Goal: Transaction & Acquisition: Obtain resource

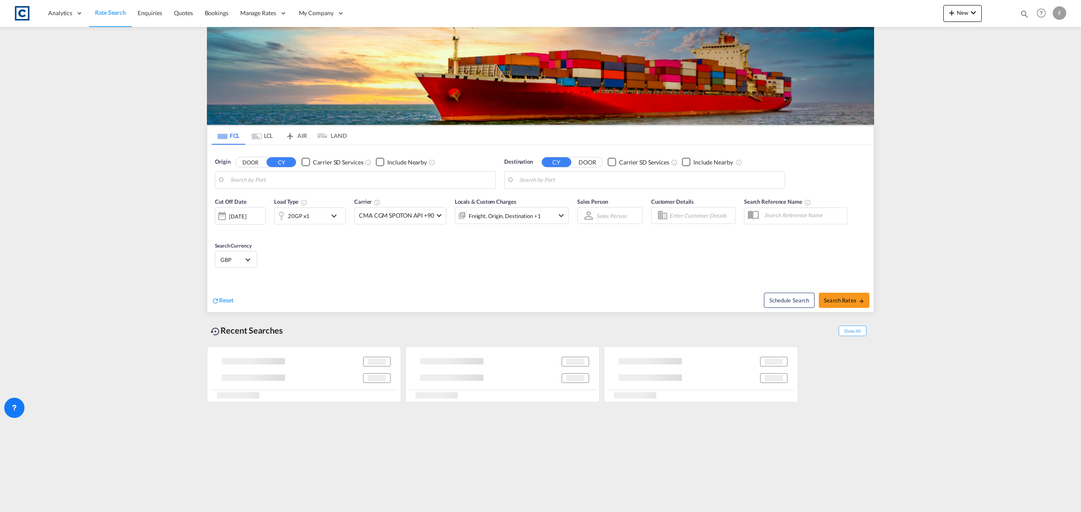
type input "Felixstowe, GBFXT"
type input "[GEOGRAPHIC_DATA], [GEOGRAPHIC_DATA]"
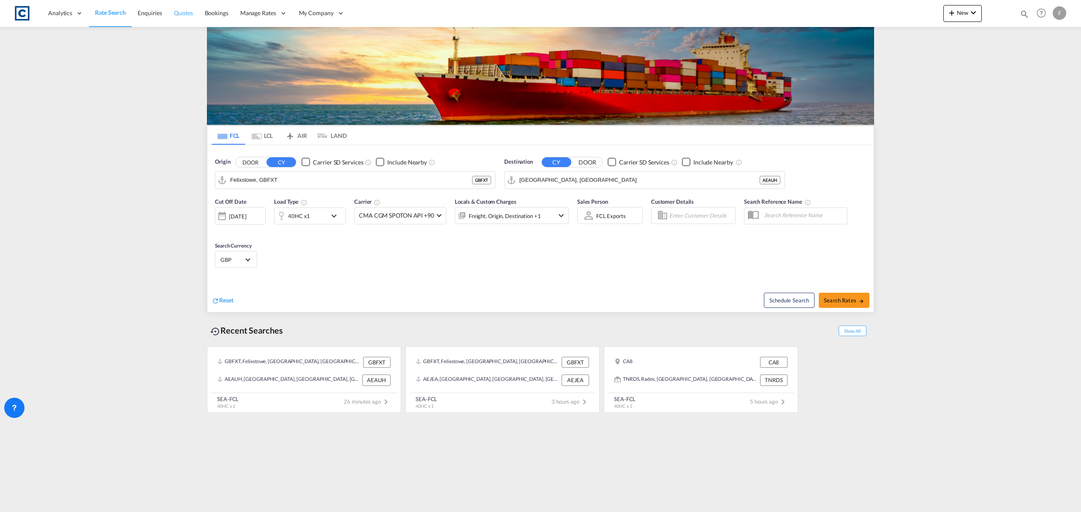
click at [179, 14] on span "Quotes" at bounding box center [183, 12] width 19 height 7
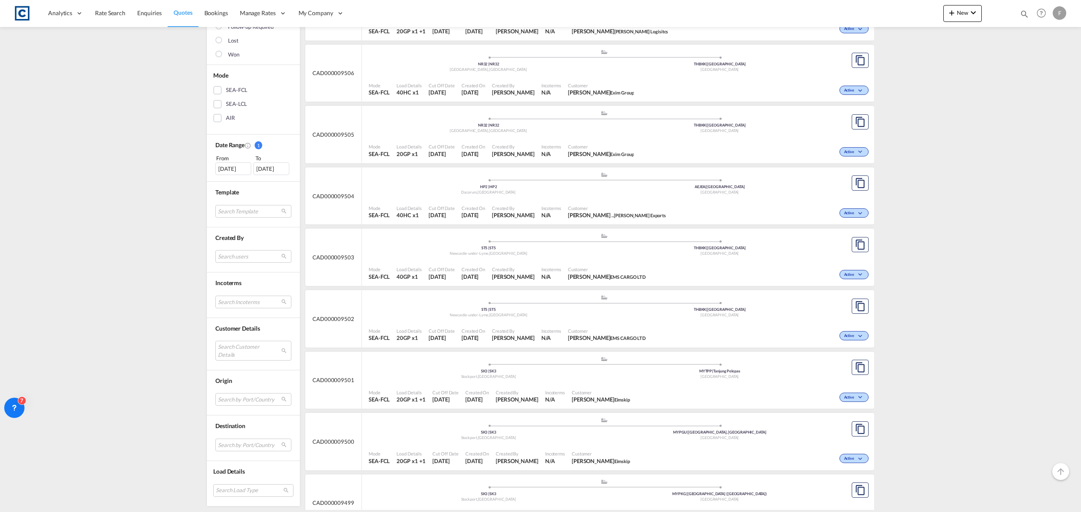
scroll to position [169, 0]
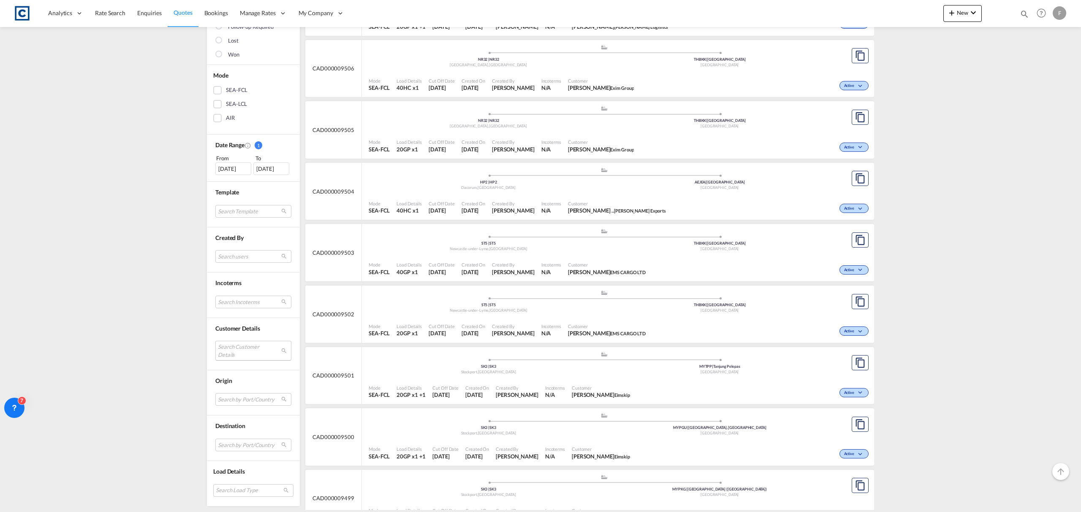
click at [244, 360] on md-select "Search Customer Details user name user [PERSON_NAME] [PERSON_NAME][EMAIL_ADDRES…" at bounding box center [253, 350] width 76 height 19
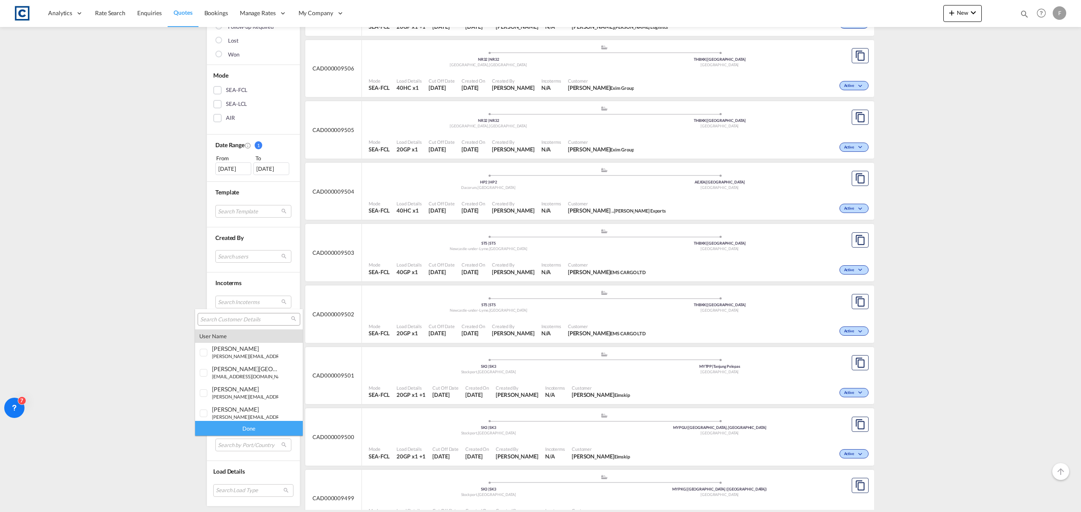
click at [227, 320] on input "search" at bounding box center [245, 320] width 91 height 8
paste input "[PERSON_NAME][EMAIL_ADDRESS][PERSON_NAME][DOMAIN_NAME]"
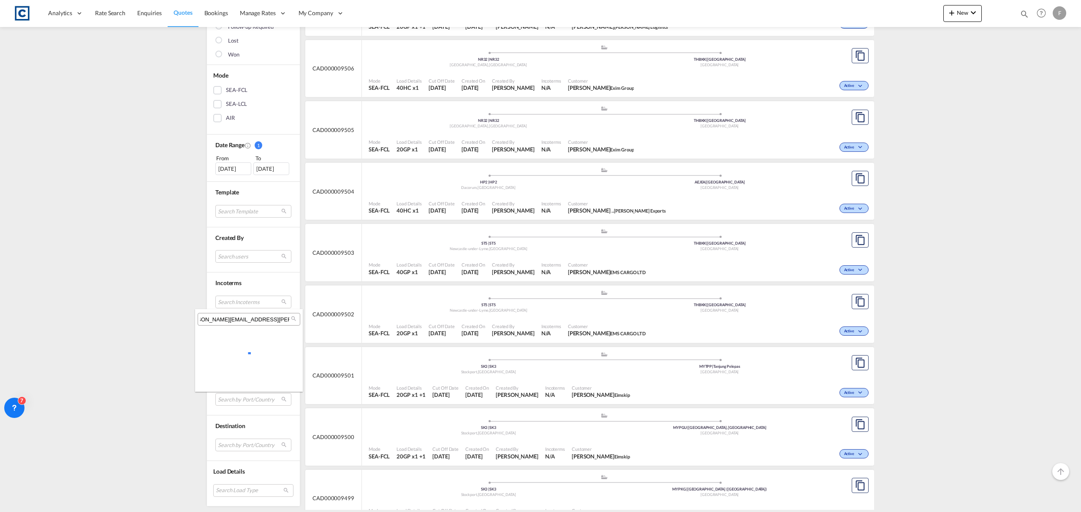
scroll to position [0, 7]
type input "[PERSON_NAME][EMAIL_ADDRESS][PERSON_NAME][DOMAIN_NAME]"
click at [245, 351] on div "[PERSON_NAME]" at bounding box center [245, 348] width 66 height 7
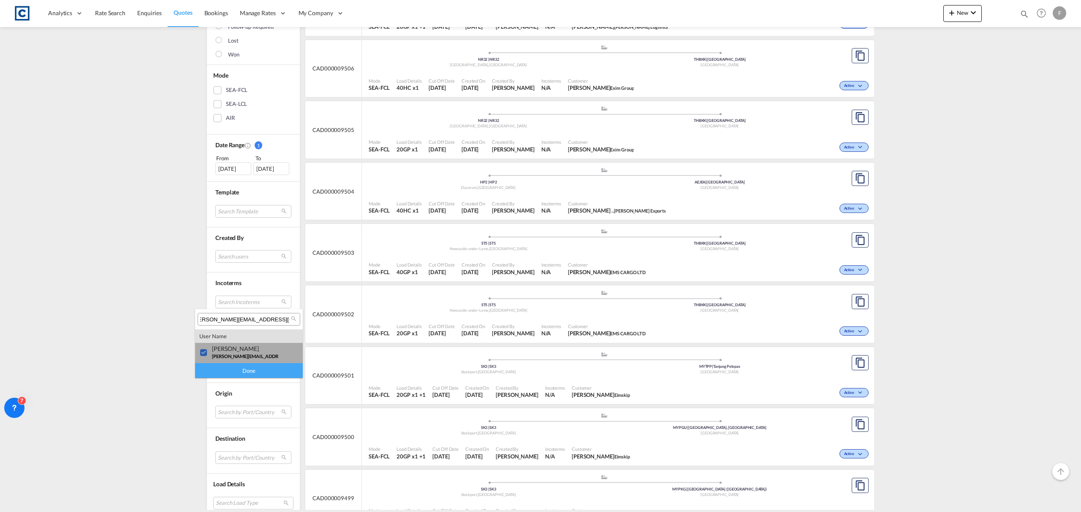
scroll to position [0, 0]
click at [228, 370] on div "Done" at bounding box center [249, 370] width 108 height 15
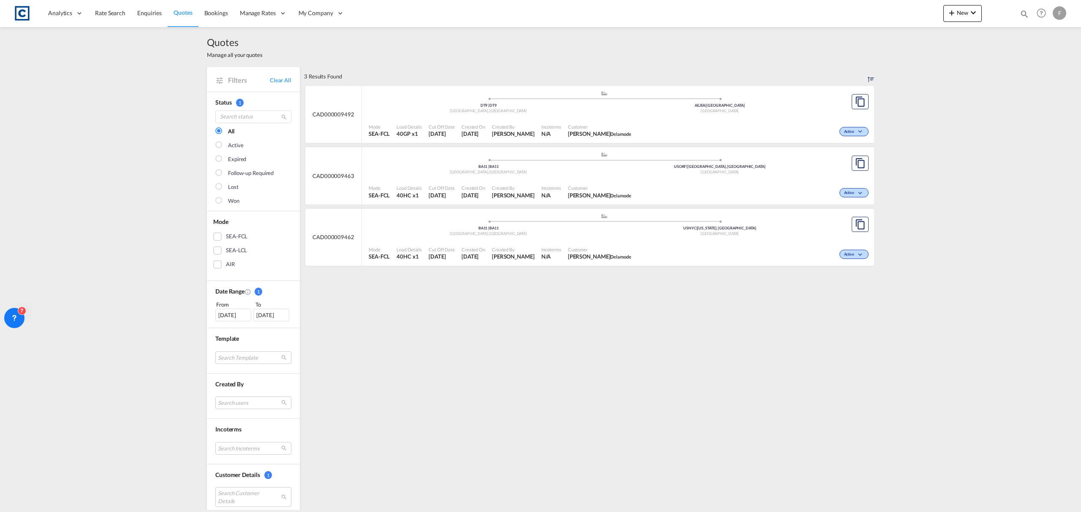
click at [674, 120] on div "Active" at bounding box center [752, 130] width 236 height 21
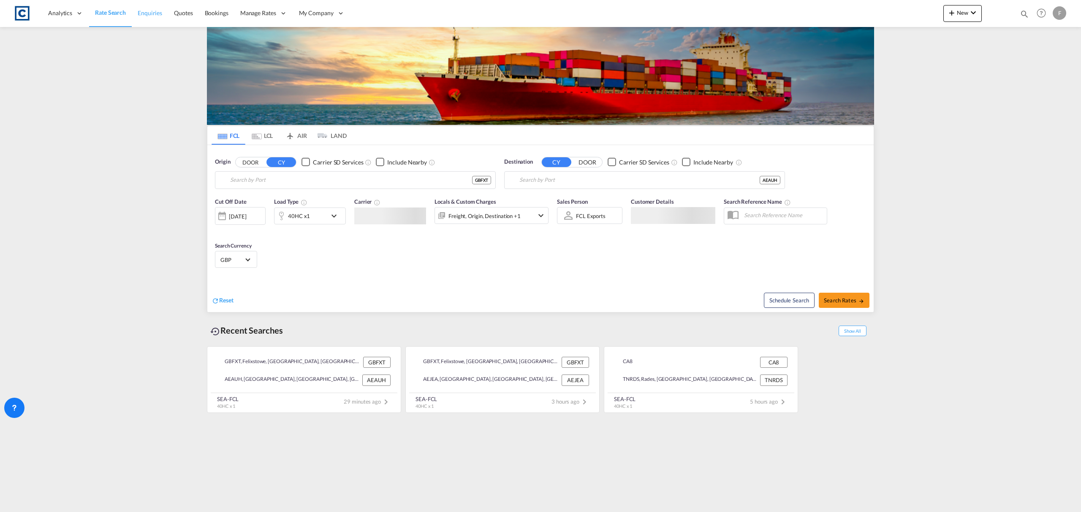
type input "Felixstowe, GBFXT"
type input "[GEOGRAPHIC_DATA], [GEOGRAPHIC_DATA]"
click at [259, 165] on button "DOOR" at bounding box center [251, 162] width 30 height 10
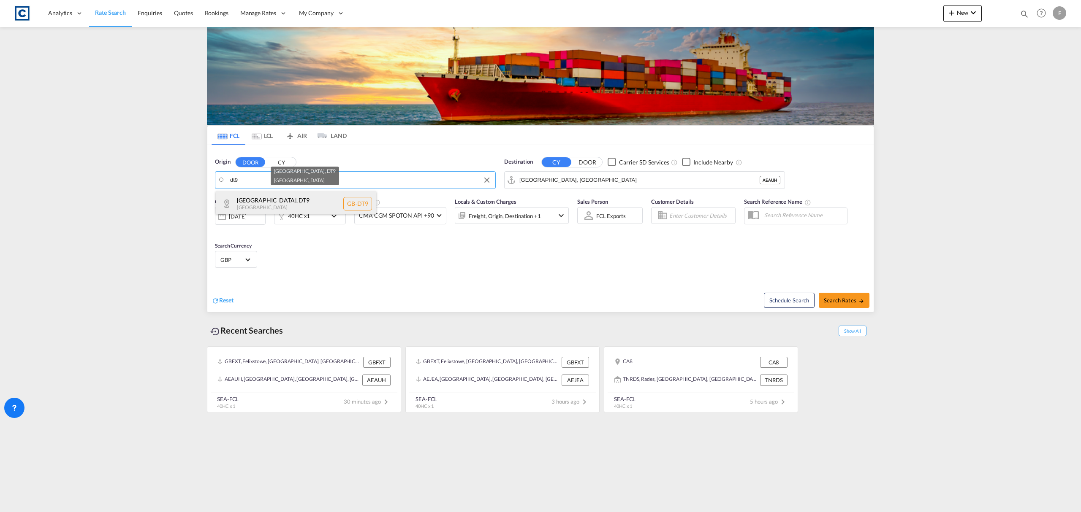
click at [277, 195] on div "Dorset , DT9 United Kingdom GB-DT9" at bounding box center [296, 203] width 160 height 25
type input "GB-DT9, Dorset"
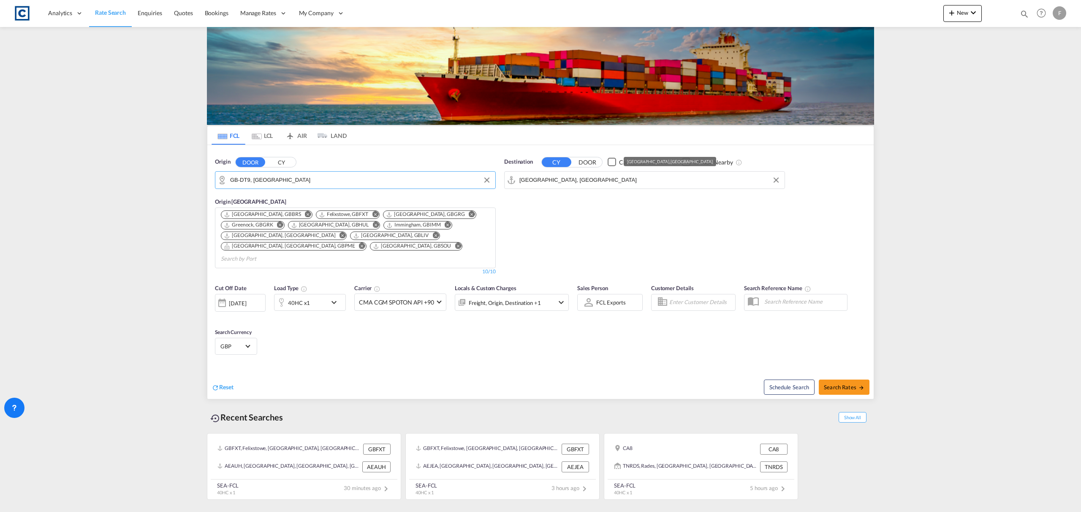
click at [551, 183] on input "[GEOGRAPHIC_DATA], [GEOGRAPHIC_DATA]" at bounding box center [649, 180] width 261 height 13
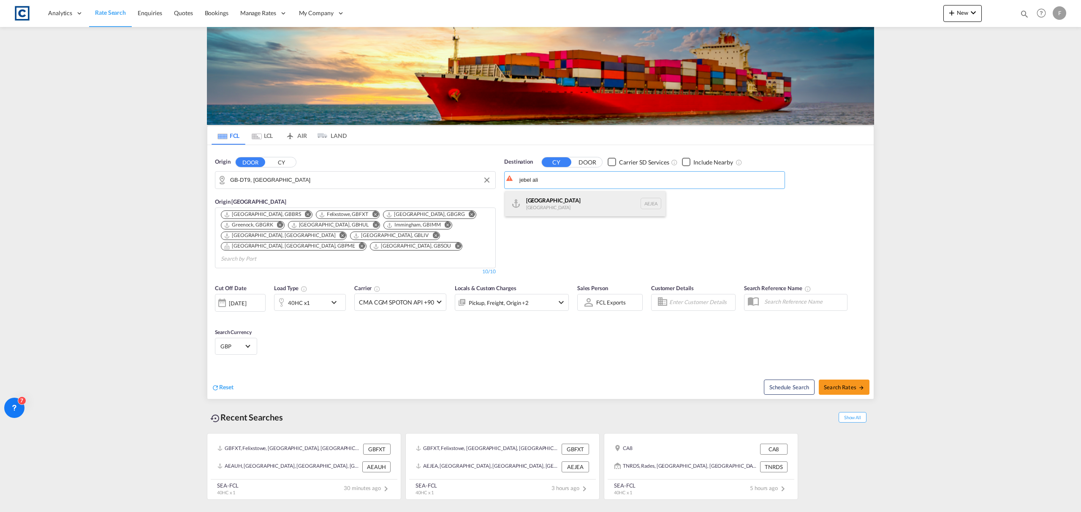
click at [551, 205] on div "Jebel Ali United Arab Emirates AEJEA" at bounding box center [585, 203] width 160 height 25
type input "Jebel Ali, AEJEA"
click at [245, 332] on span "Select Currency: £ GBPUnited Kingdom Pound" at bounding box center [247, 346] width 5 height 5
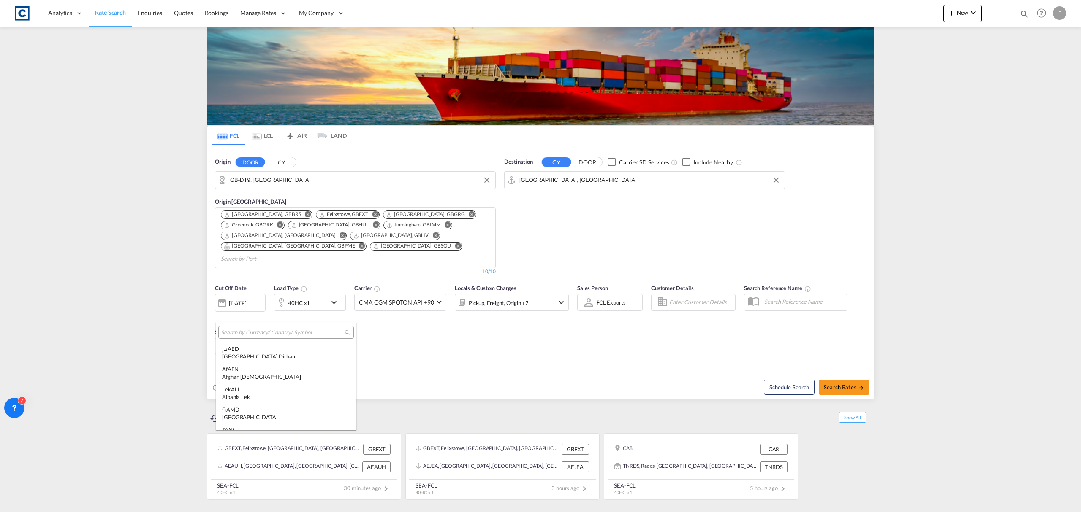
scroll to position [929, 0]
click at [461, 332] on md-backdrop at bounding box center [540, 256] width 1081 height 512
click at [854, 332] on span "Search Rates" at bounding box center [844, 387] width 41 height 7
type input "DT9 to AEJEA / 28 Aug 2025"
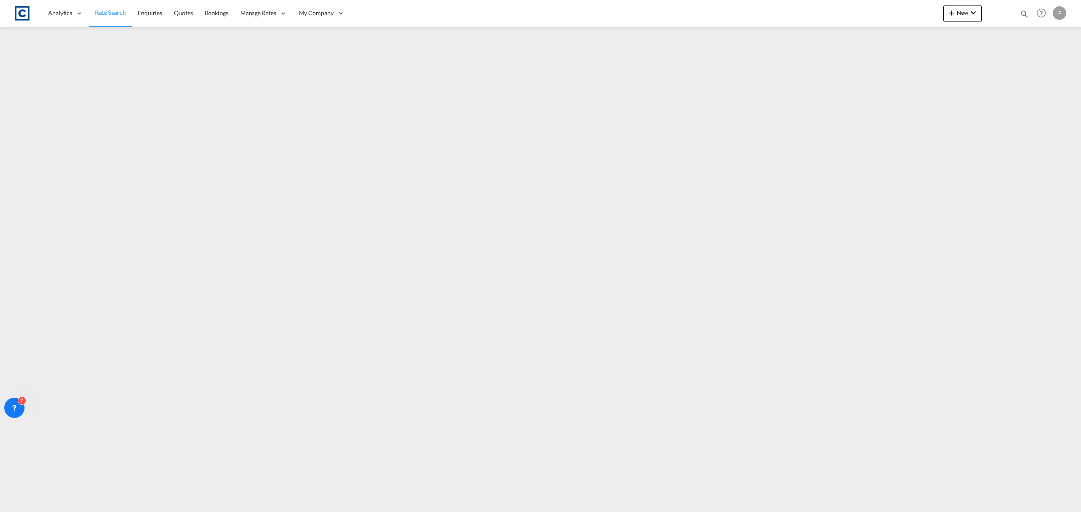
click at [864, 14] on md-icon "icon-magnify" at bounding box center [1023, 13] width 9 height 9
click at [864, 14] on select "Bookings Quotes Enquiries" at bounding box center [890, 13] width 40 height 15
select select "Quotes"
click at [864, 6] on select "Bookings Quotes Enquiries" at bounding box center [890, 13] width 40 height 15
click at [864, 11] on input at bounding box center [960, 13] width 105 height 15
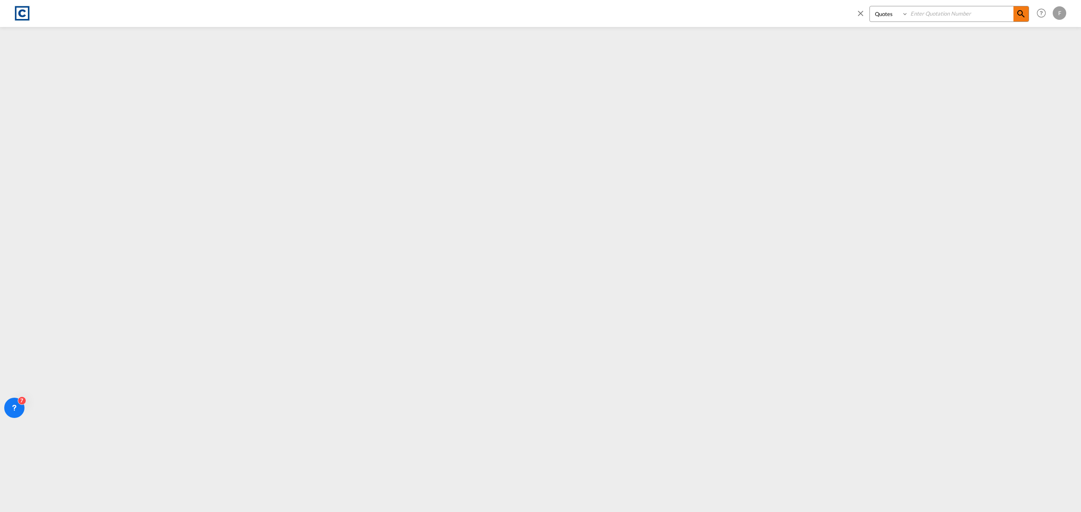
paste input "CAD000009492"
type input "CAD000009492"
click at [864, 12] on md-icon "icon-magnify" at bounding box center [1021, 14] width 10 height 10
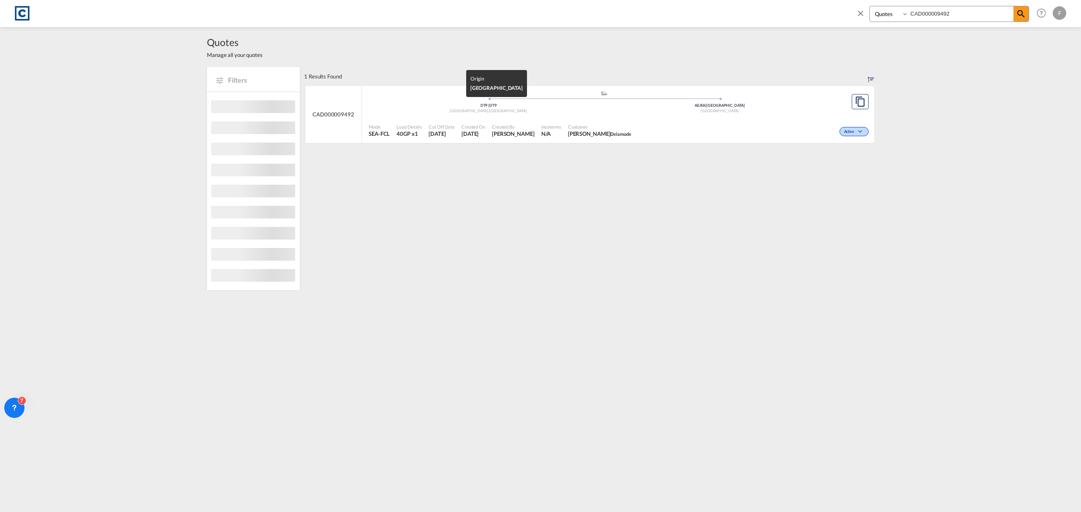
click at [583, 112] on div "Dorset , United Kingdom" at bounding box center [488, 110] width 231 height 5
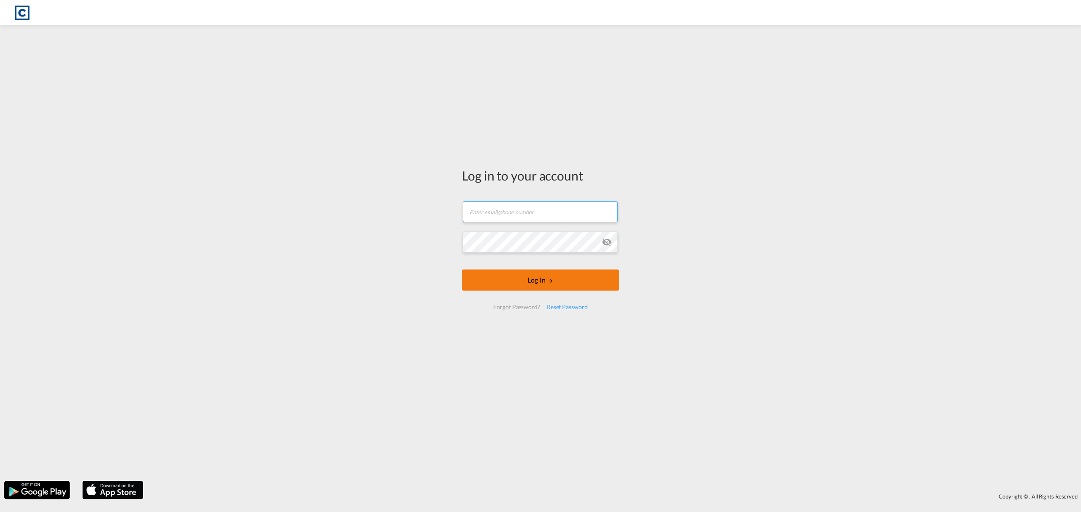
type input "[EMAIL_ADDRESS][DOMAIN_NAME]"
click at [523, 287] on button "Log In" at bounding box center [540, 280] width 157 height 21
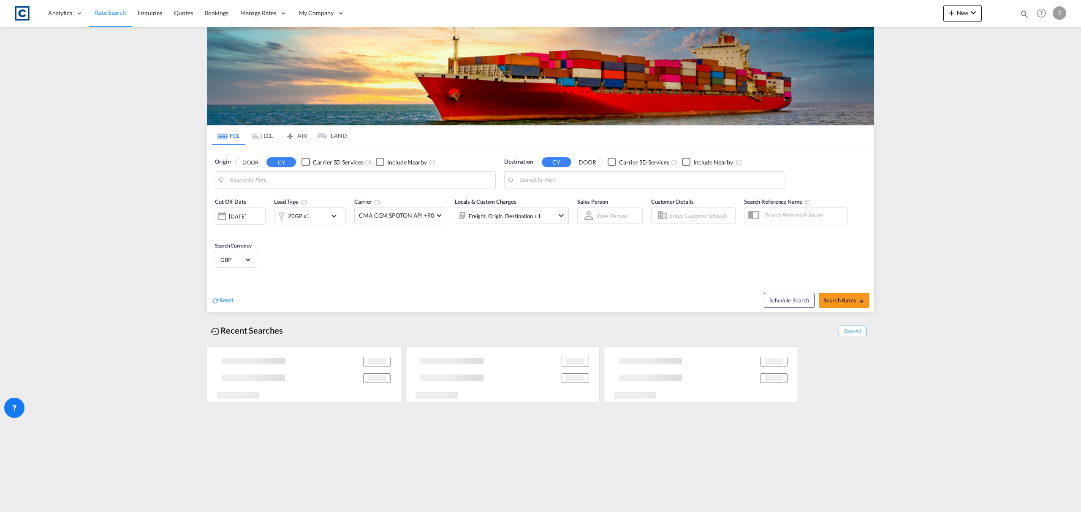
type input "GB-DT9, [GEOGRAPHIC_DATA]"
type input "[GEOGRAPHIC_DATA], [GEOGRAPHIC_DATA]"
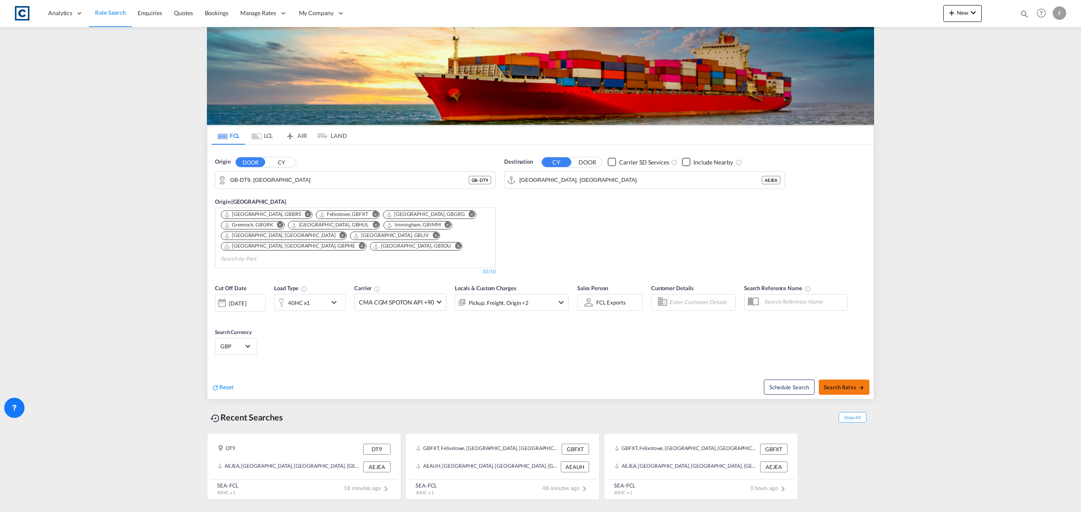
click at [841, 384] on span "Search Rates" at bounding box center [844, 387] width 41 height 7
type input "DT9 to AEJEA / 28 Aug 2025"
